Goal: Book appointment/travel/reservation

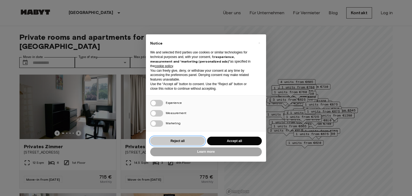
click at [182, 140] on button "Reject all" at bounding box center [177, 141] width 55 height 9
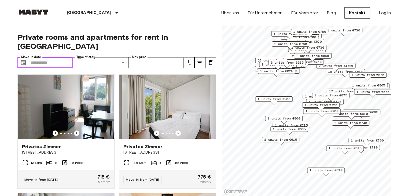
click at [57, 57] on input "Move-in date" at bounding box center [52, 62] width 42 height 11
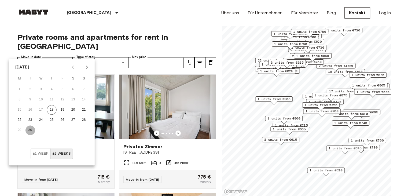
click at [31, 131] on button "30" at bounding box center [30, 130] width 10 height 10
type input "**********"
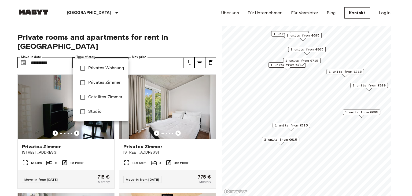
drag, startPoint x: 108, startPoint y: 51, endPoint x: 112, endPoint y: 51, distance: 3.2
click at [112, 51] on div at bounding box center [206, 98] width 412 height 196
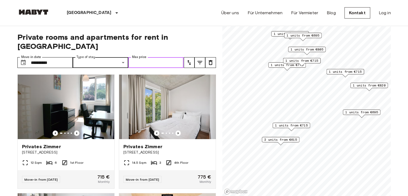
click at [140, 57] on input "Max price" at bounding box center [156, 62] width 56 height 11
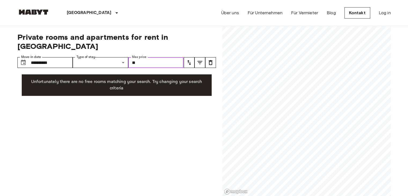
type input "*"
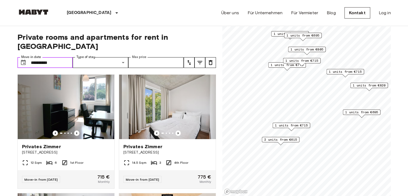
click at [61, 57] on input "**********" at bounding box center [52, 62] width 42 height 11
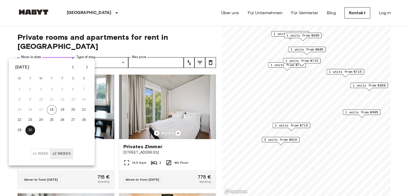
click at [61, 57] on input "**********" at bounding box center [52, 62] width 42 height 11
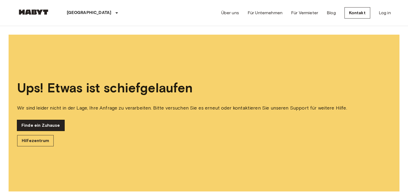
click at [44, 124] on link "Finde ein Zuhause" at bounding box center [40, 125] width 47 height 11
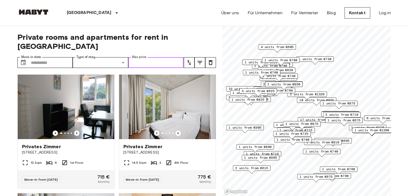
click at [156, 57] on input "Max price" at bounding box center [156, 62] width 56 height 11
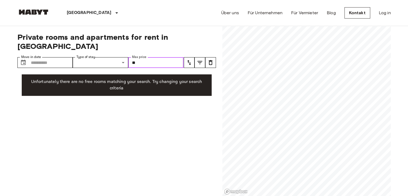
type input "*"
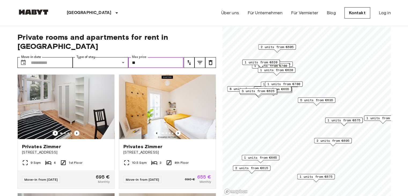
type input "*"
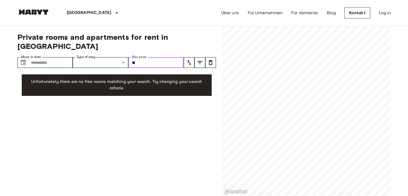
type input "*"
drag, startPoint x: 156, startPoint y: 50, endPoint x: 64, endPoint y: 3, distance: 103.0
click at [144, 57] on div "Max price Max price" at bounding box center [156, 62] width 56 height 11
